Goal: Task Accomplishment & Management: Use online tool/utility

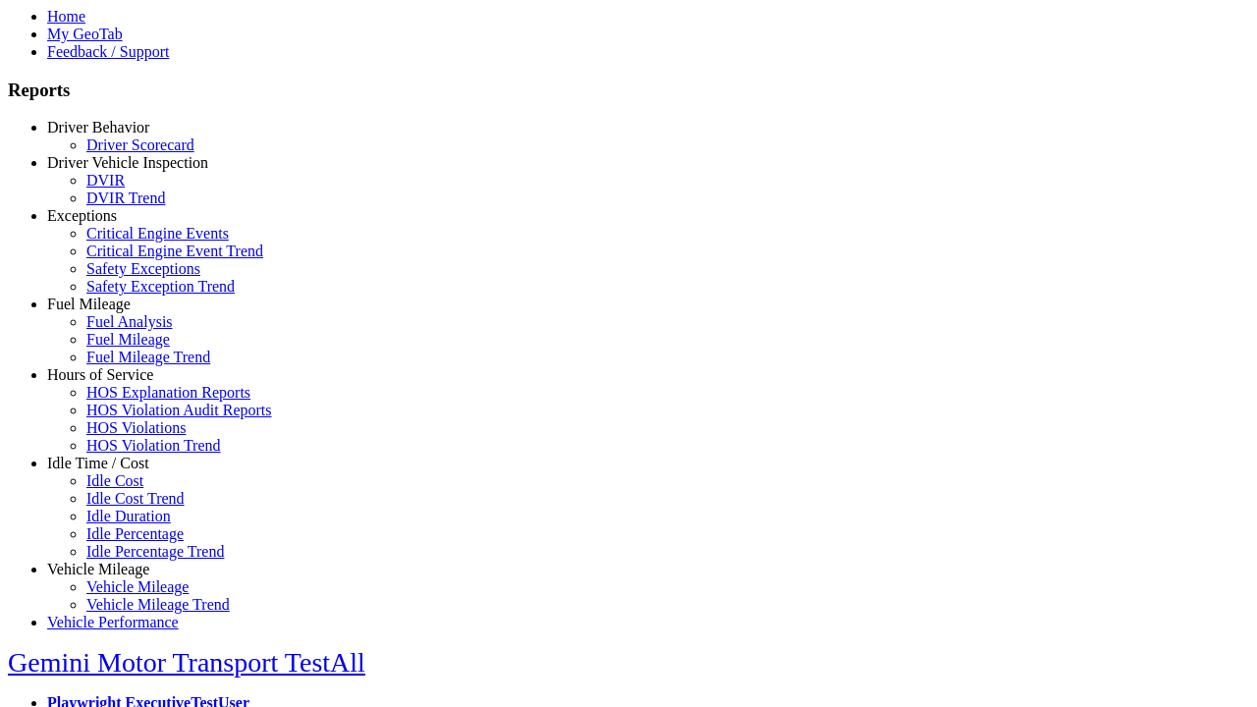
click at [113, 472] on link "Idle Time / Cost" at bounding box center [98, 463] width 102 height 17
click at [128, 523] on link "Idle Duration" at bounding box center [128, 516] width 84 height 17
select select "**********"
select select
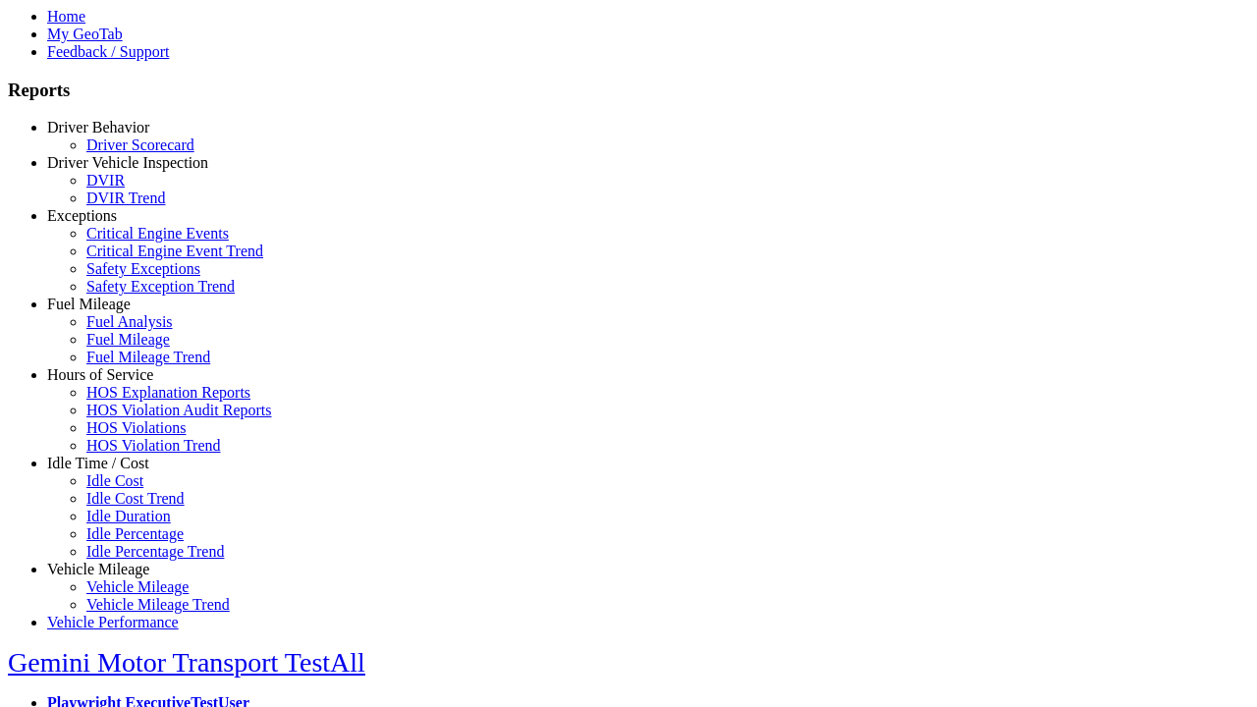
select select
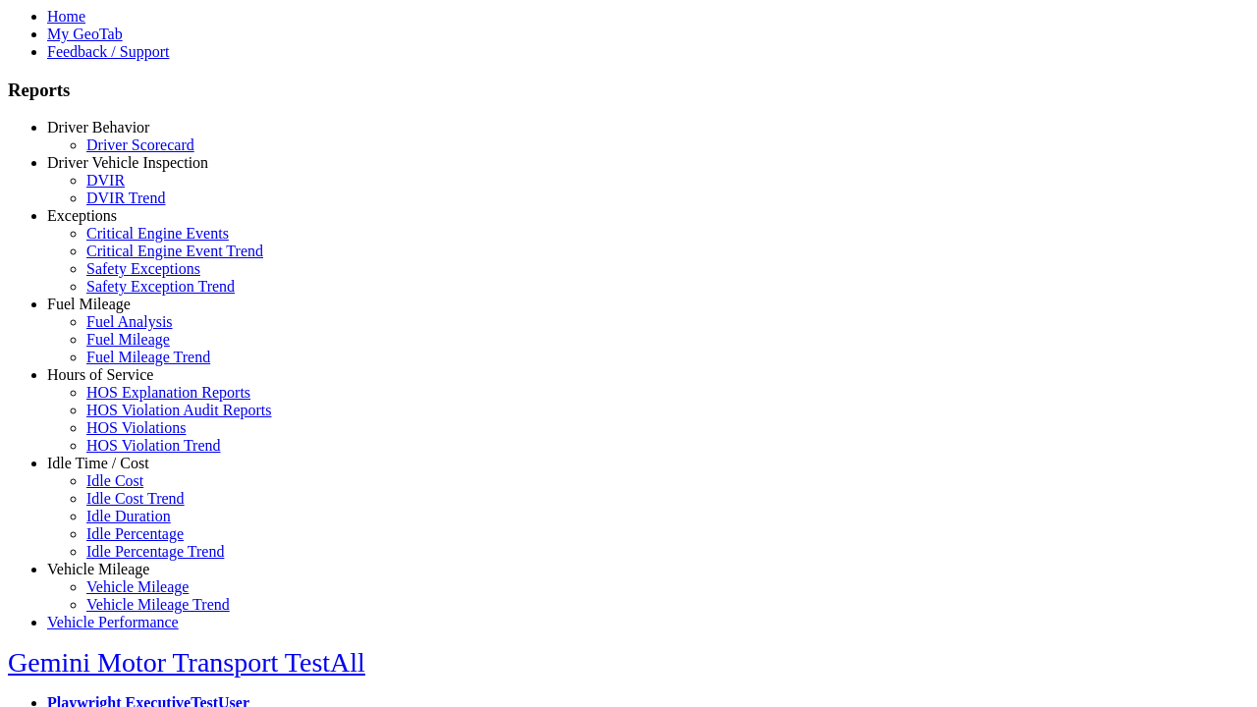
select select
